Goal: Task Accomplishment & Management: Manage account settings

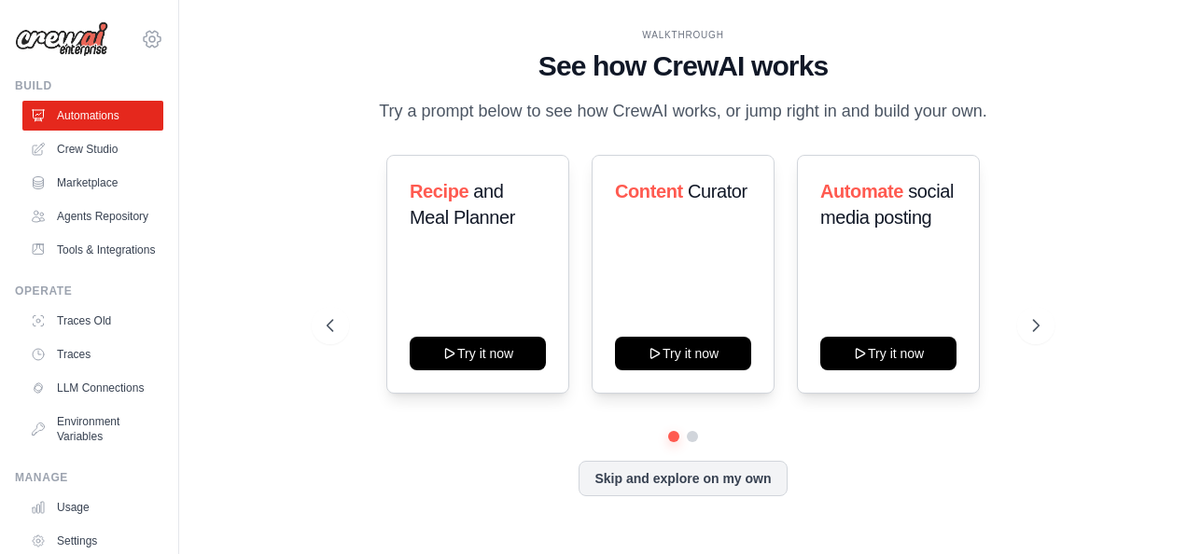
click at [141, 39] on icon at bounding box center [152, 39] width 22 height 22
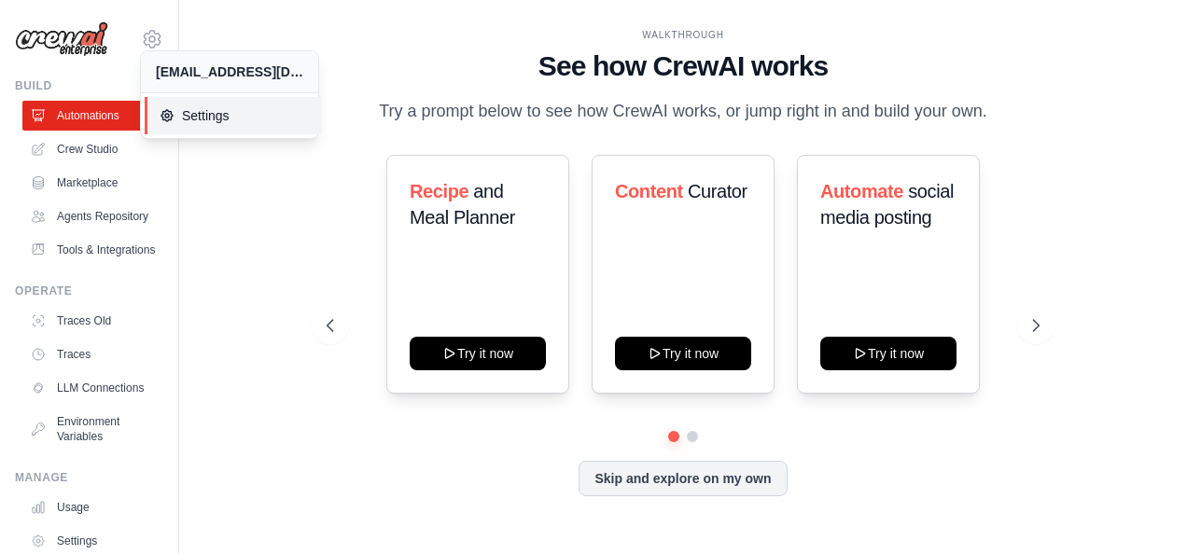
click at [196, 119] on span "Settings" at bounding box center [233, 115] width 147 height 19
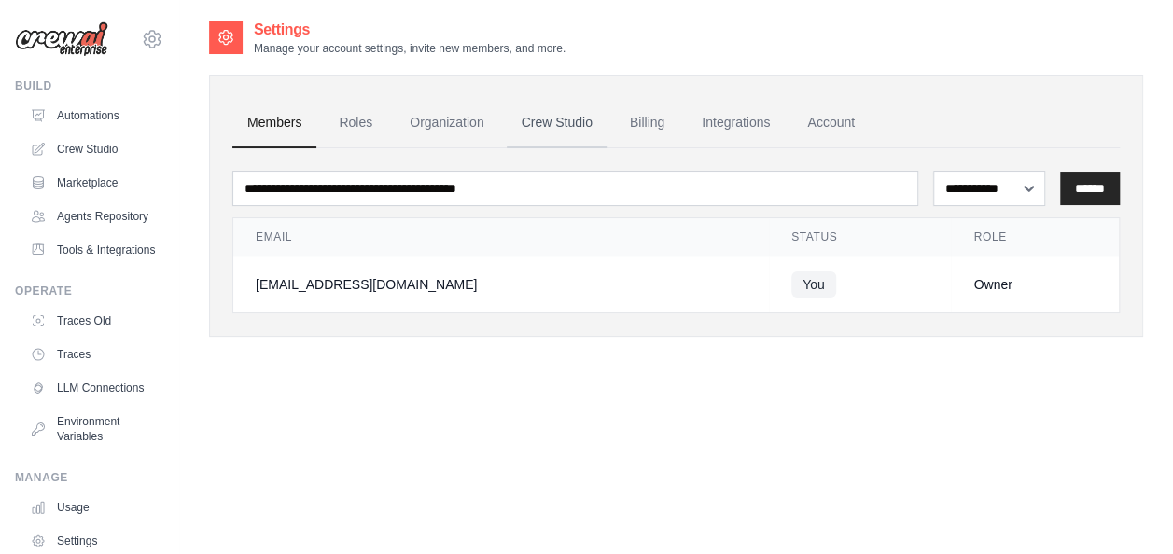
click at [575, 129] on link "Crew Studio" at bounding box center [557, 123] width 101 height 50
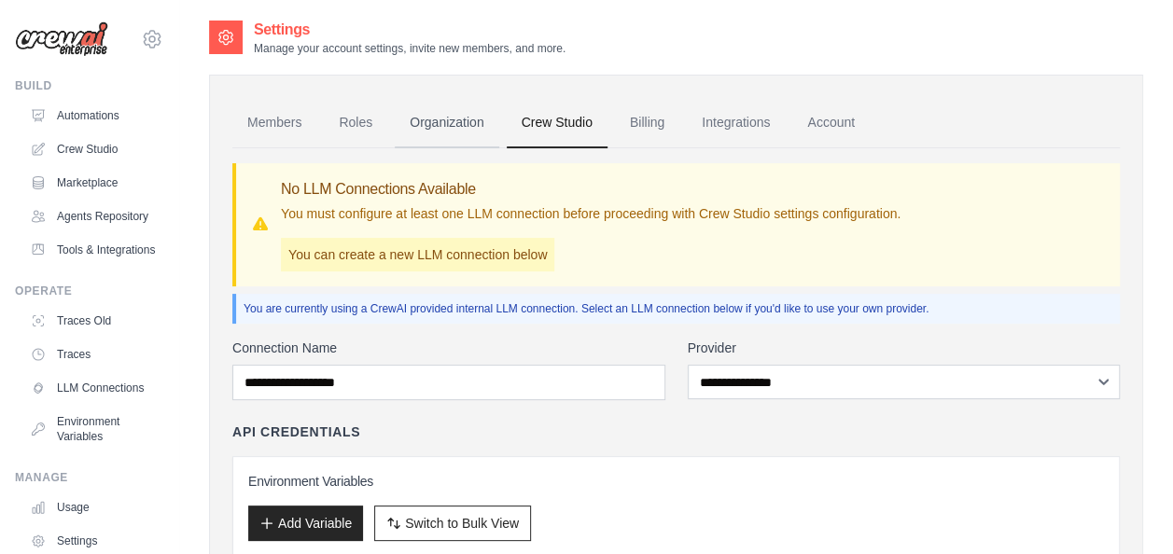
click at [461, 120] on link "Organization" at bounding box center [447, 123] width 104 height 50
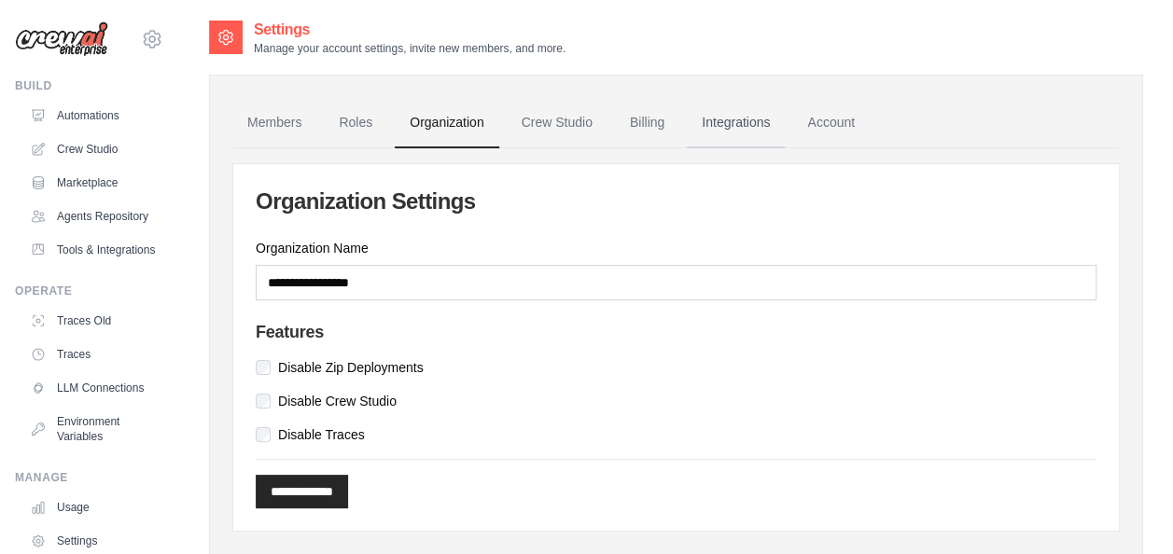
click at [752, 118] on link "Integrations" at bounding box center [736, 123] width 98 height 50
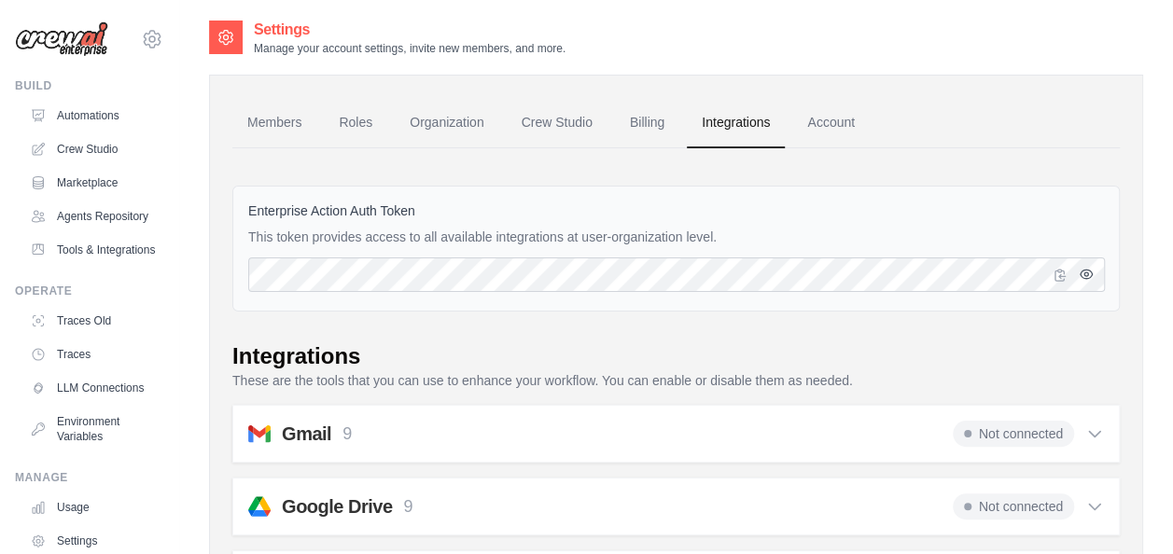
click at [1090, 274] on icon "button" at bounding box center [1086, 274] width 15 height 15
click at [1060, 273] on icon "button" at bounding box center [1061, 274] width 10 height 11
click at [1058, 273] on icon "button" at bounding box center [1060, 274] width 15 height 15
click at [1086, 280] on icon "button" at bounding box center [1086, 274] width 15 height 15
